Goal: Information Seeking & Learning: Learn about a topic

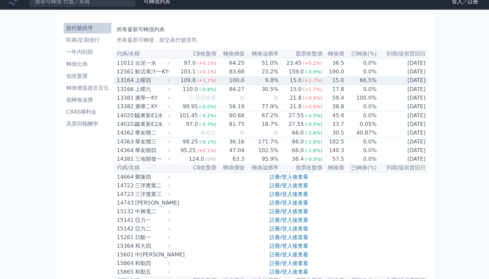
scroll to position [7, 0]
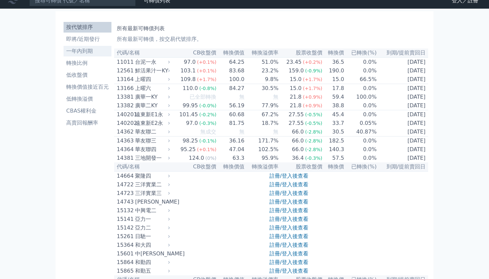
click at [86, 50] on li "一年內到期" at bounding box center [87, 51] width 48 height 8
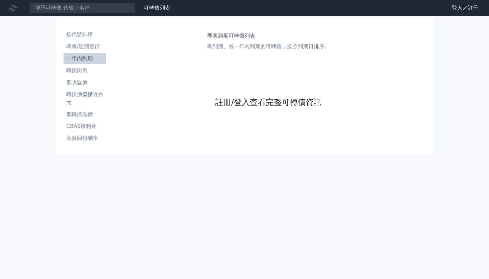
click at [236, 101] on link "註冊/登入查看完整可轉債資訊" at bounding box center [268, 102] width 106 height 11
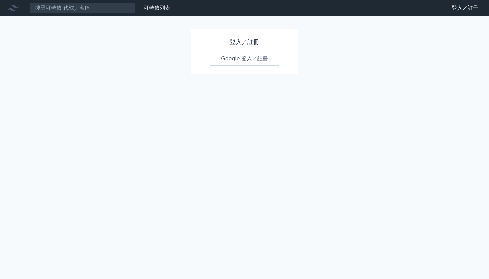
click at [233, 62] on link "Google 登入／註冊" at bounding box center [244, 59] width 69 height 14
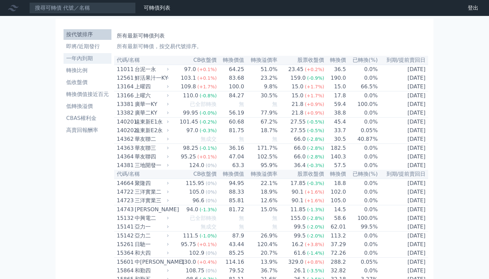
click at [83, 56] on li "一年內到期" at bounding box center [87, 59] width 48 height 8
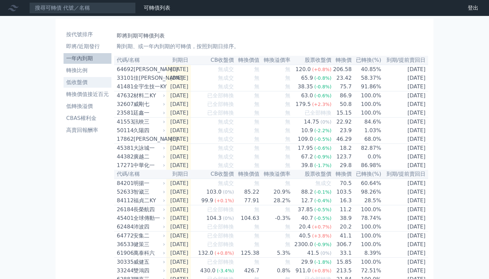
click at [85, 81] on li "低收盤價" at bounding box center [87, 82] width 48 height 8
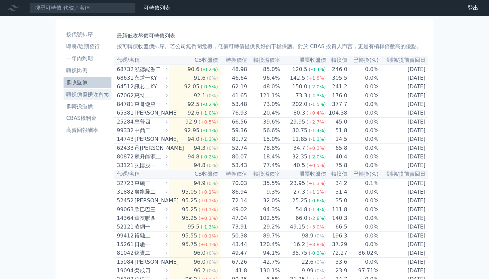
click at [95, 92] on li "轉換價值接近百元" at bounding box center [87, 94] width 48 height 8
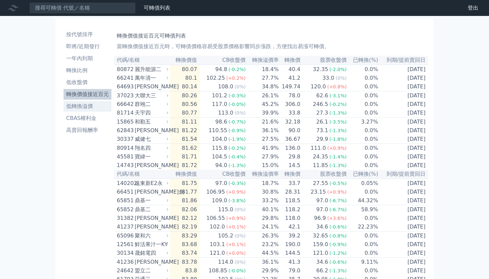
click at [87, 108] on li "低轉換溢價" at bounding box center [87, 106] width 48 height 8
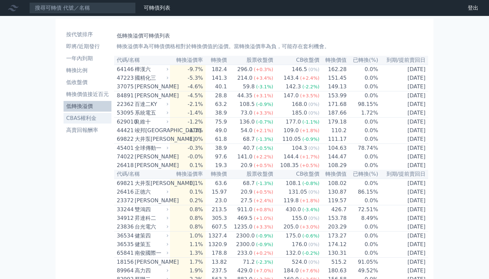
click at [79, 117] on li "CBAS權利金" at bounding box center [87, 118] width 48 height 8
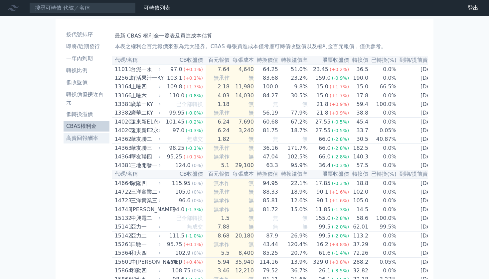
click at [87, 134] on link "高賣回報酬率" at bounding box center [86, 138] width 46 height 11
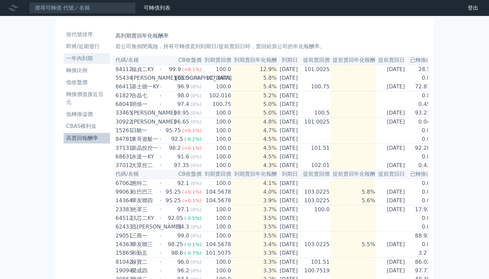
click at [75, 62] on li "一年內到期" at bounding box center [86, 59] width 47 height 8
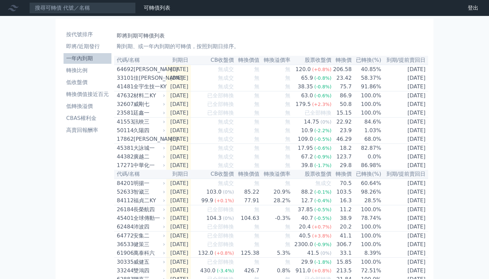
click at [0, 0] on link "財務數據" at bounding box center [0, 0] width 0 height 0
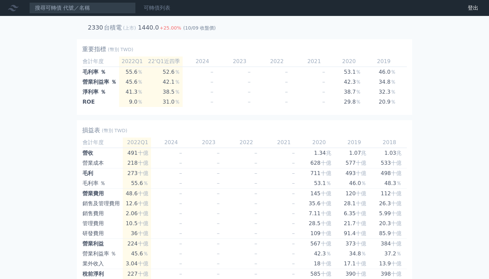
click at [164, 7] on link "可轉債列表" at bounding box center [157, 8] width 27 height 6
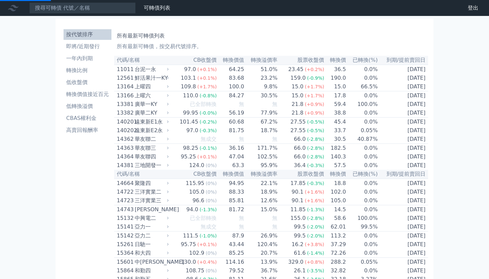
click at [0, 0] on link "財務數據" at bounding box center [0, 0] width 0 height 0
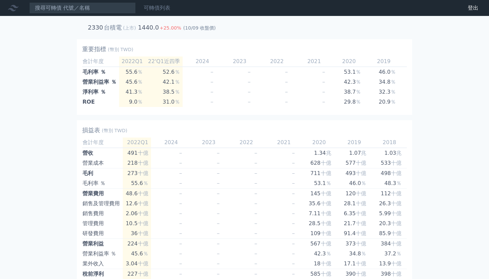
click at [160, 9] on link "可轉債列表" at bounding box center [157, 8] width 27 height 6
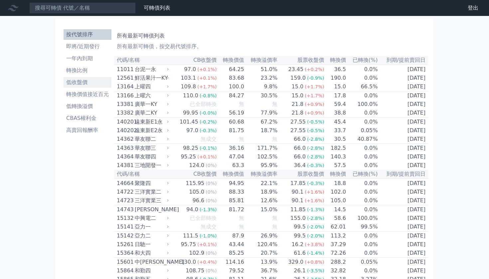
click at [80, 85] on li "低收盤價" at bounding box center [87, 82] width 48 height 8
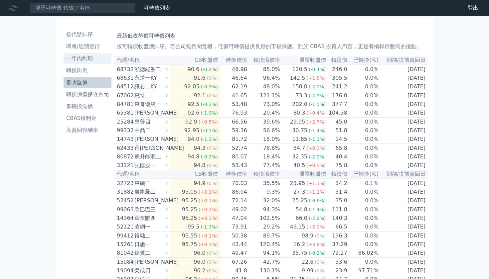
click at [81, 56] on li "一年內到期" at bounding box center [87, 59] width 48 height 8
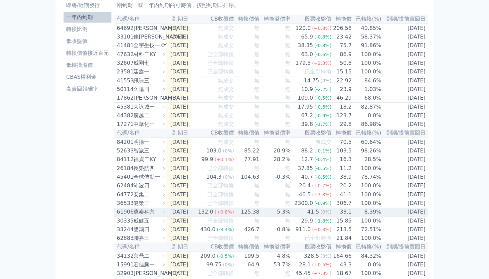
scroll to position [42, 0]
